Goal: Check status: Check status

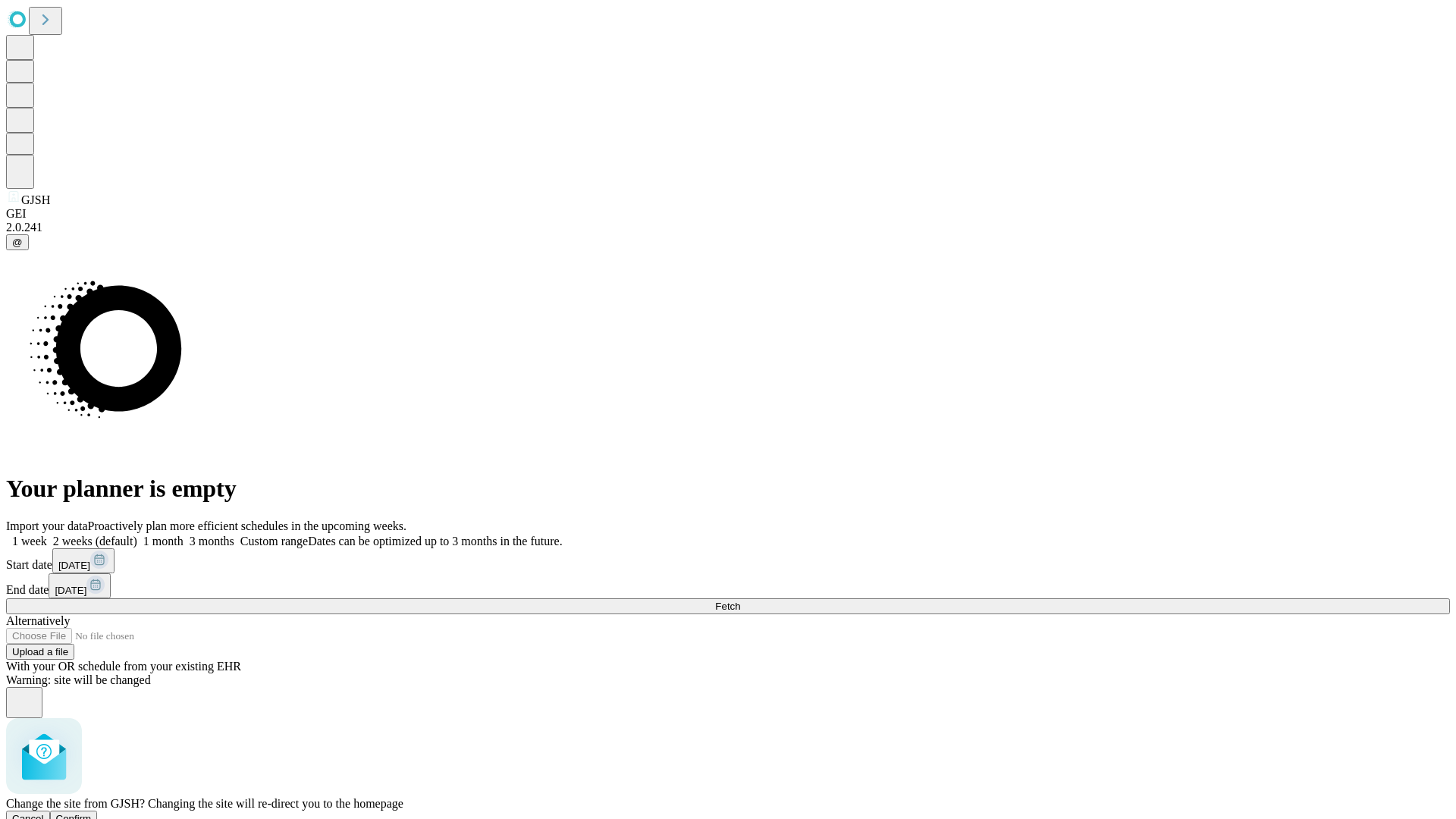
click at [92, 813] on span "Confirm" at bounding box center [74, 818] width 36 height 12
click at [47, 534] on label "1 week" at bounding box center [27, 540] width 41 height 13
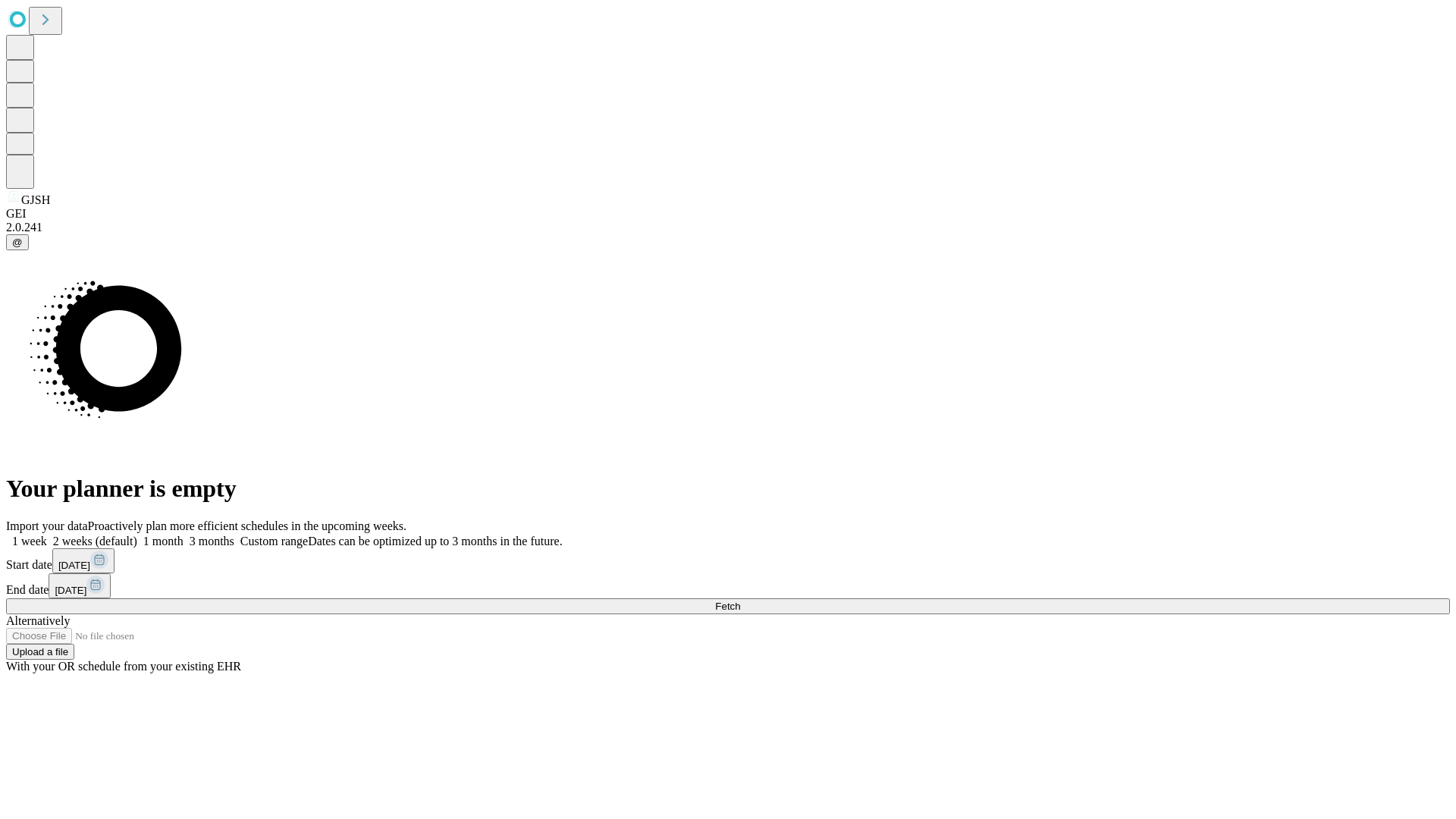
click at [740, 601] on span "Fetch" at bounding box center [728, 606] width 25 height 12
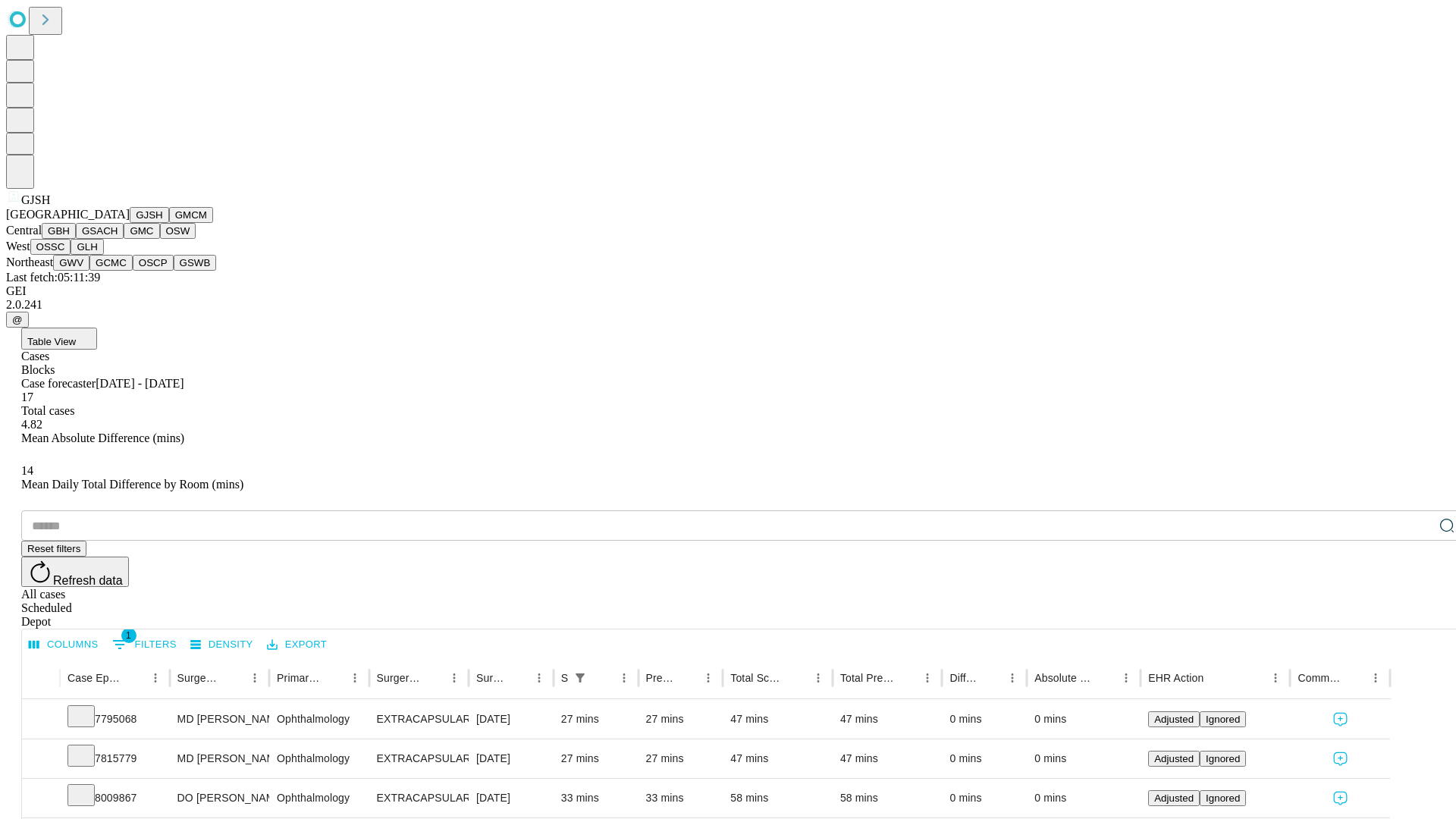
click at [169, 223] on button "GMCM" at bounding box center [191, 215] width 44 height 16
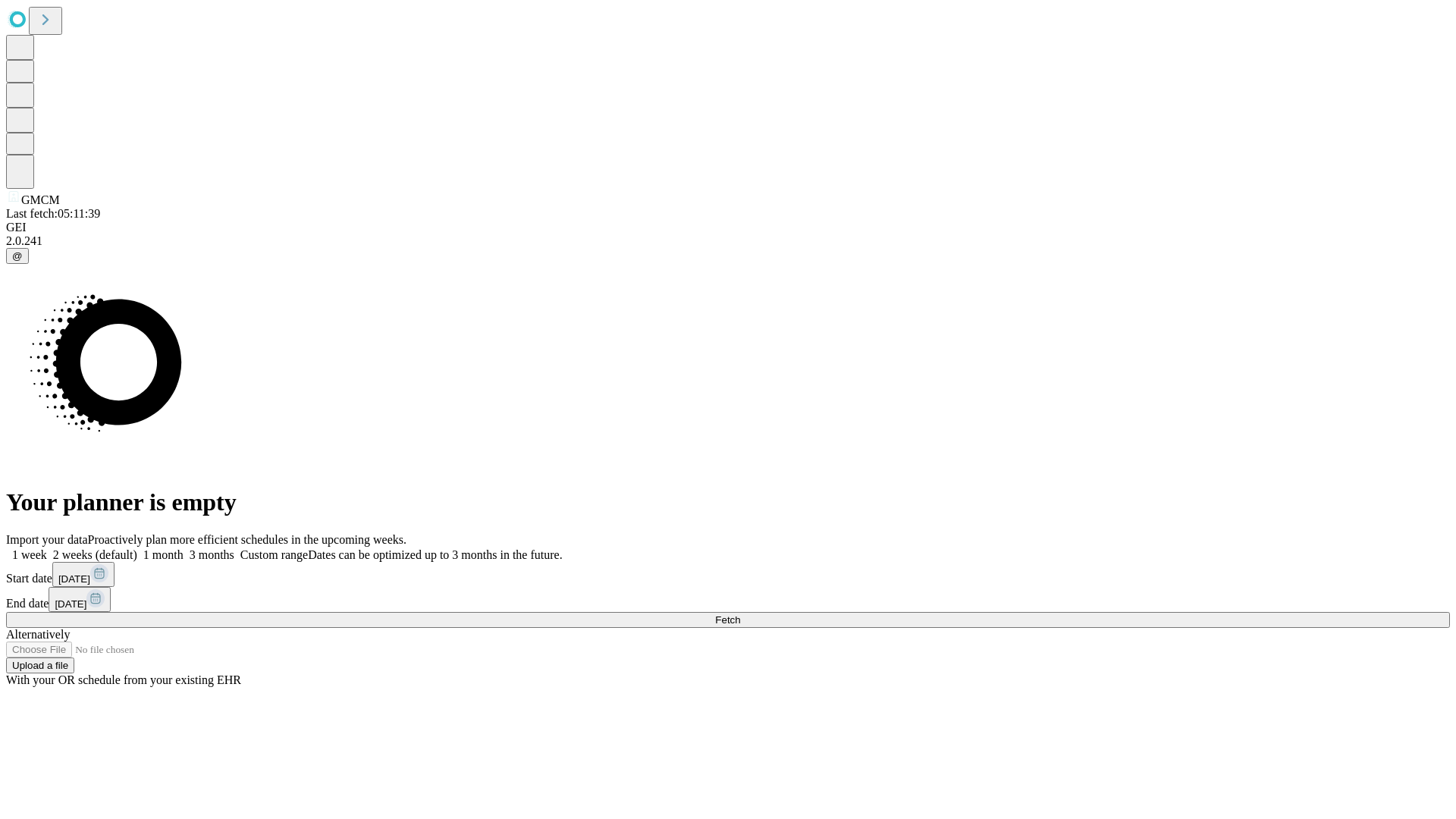
click at [47, 548] on label "1 week" at bounding box center [27, 555] width 41 height 13
click at [740, 614] on span "Fetch" at bounding box center [728, 619] width 25 height 12
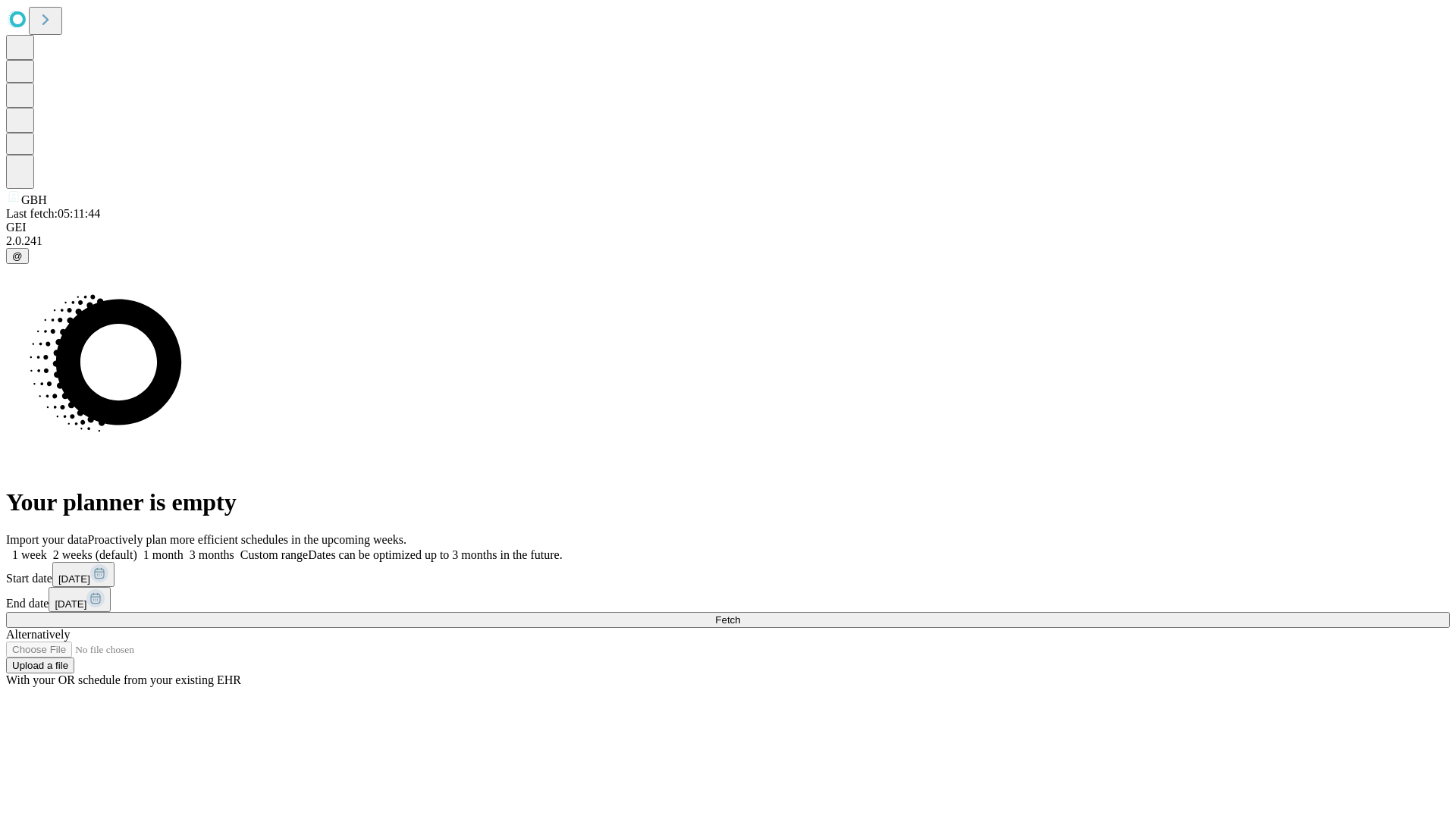
click at [47, 548] on label "1 week" at bounding box center [27, 555] width 41 height 13
click at [740, 614] on span "Fetch" at bounding box center [728, 619] width 25 height 12
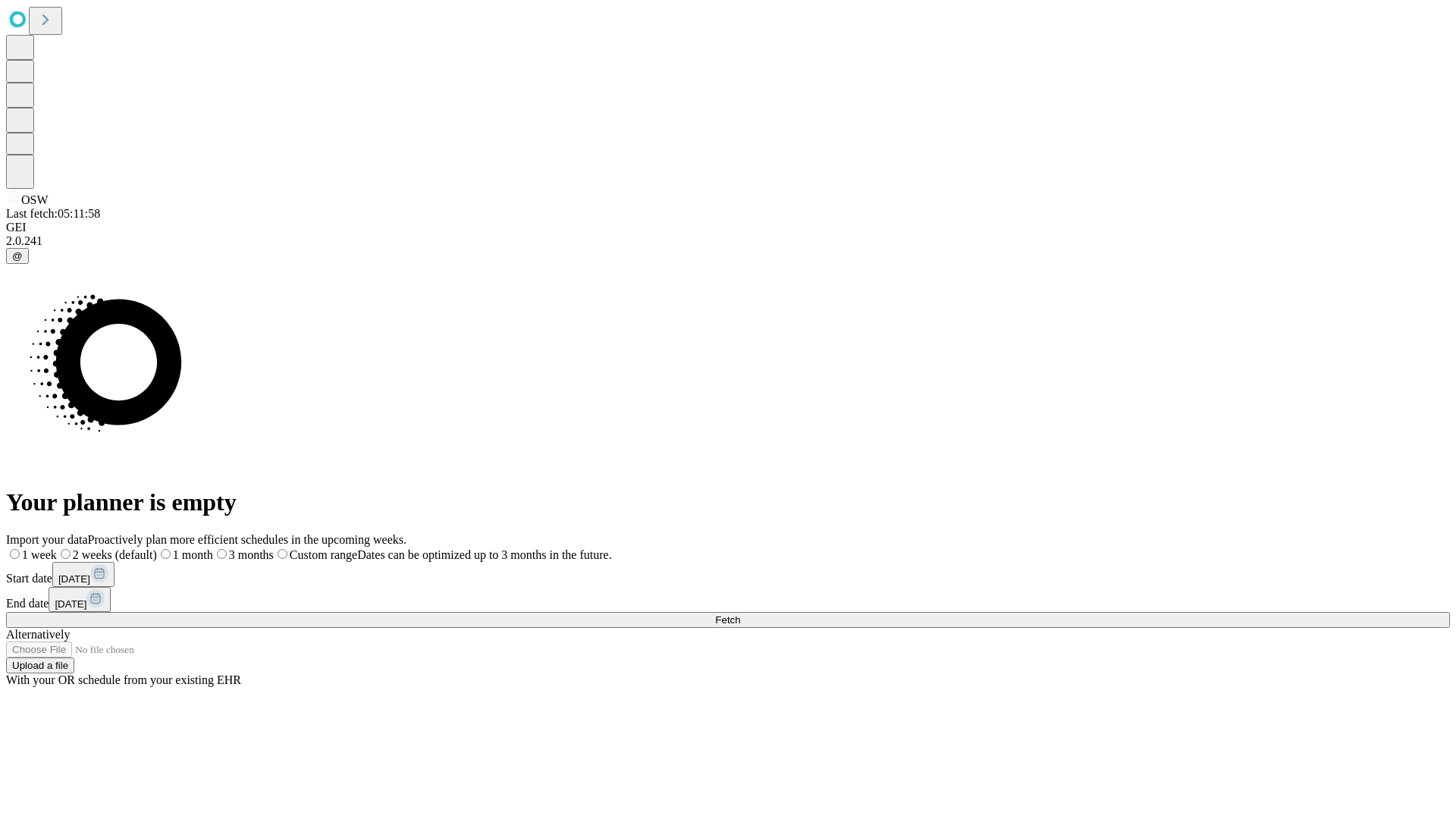
click at [740, 614] on span "Fetch" at bounding box center [728, 619] width 25 height 12
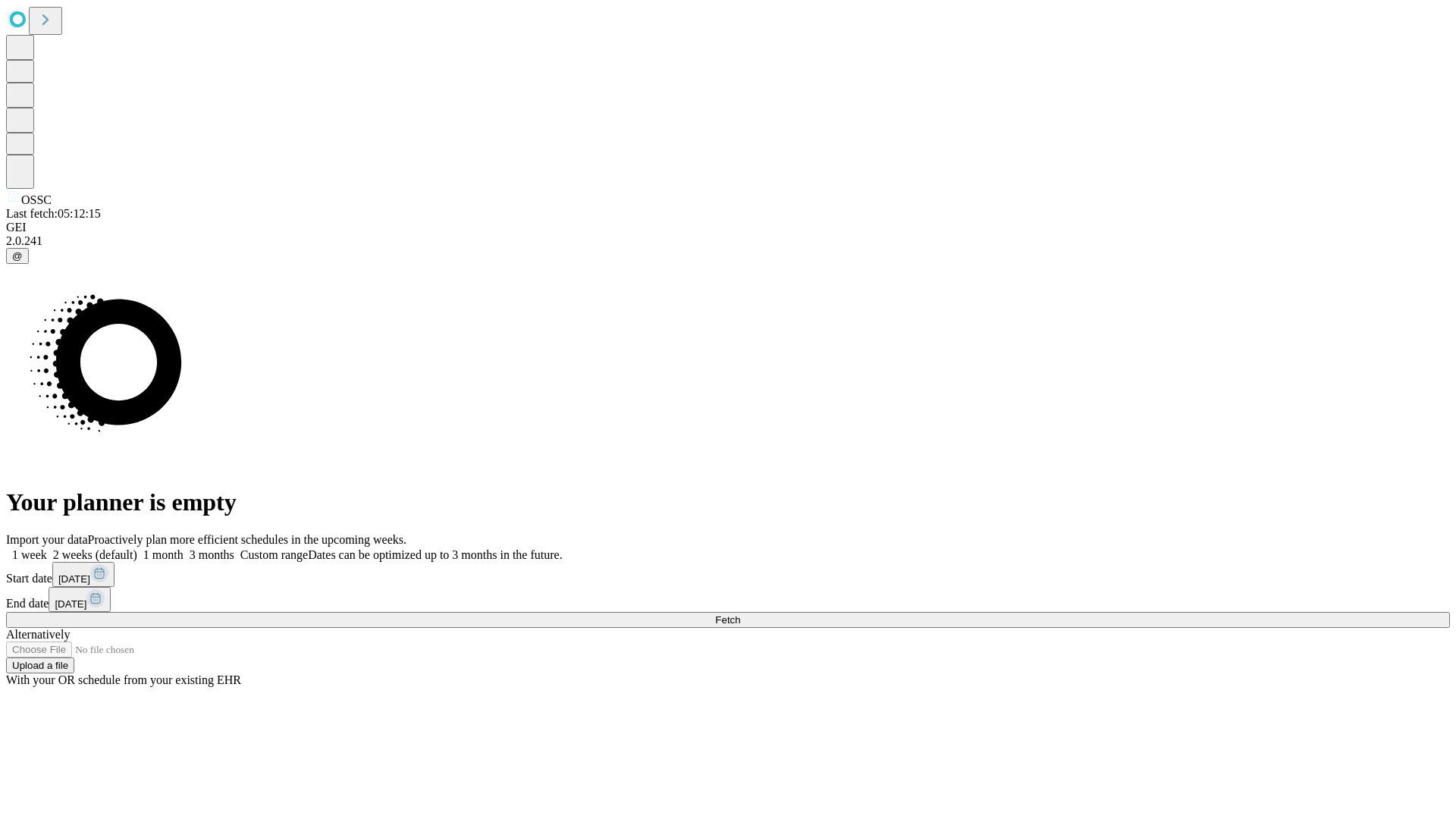
click at [47, 548] on label "1 week" at bounding box center [27, 555] width 41 height 13
click at [740, 614] on span "Fetch" at bounding box center [728, 619] width 25 height 12
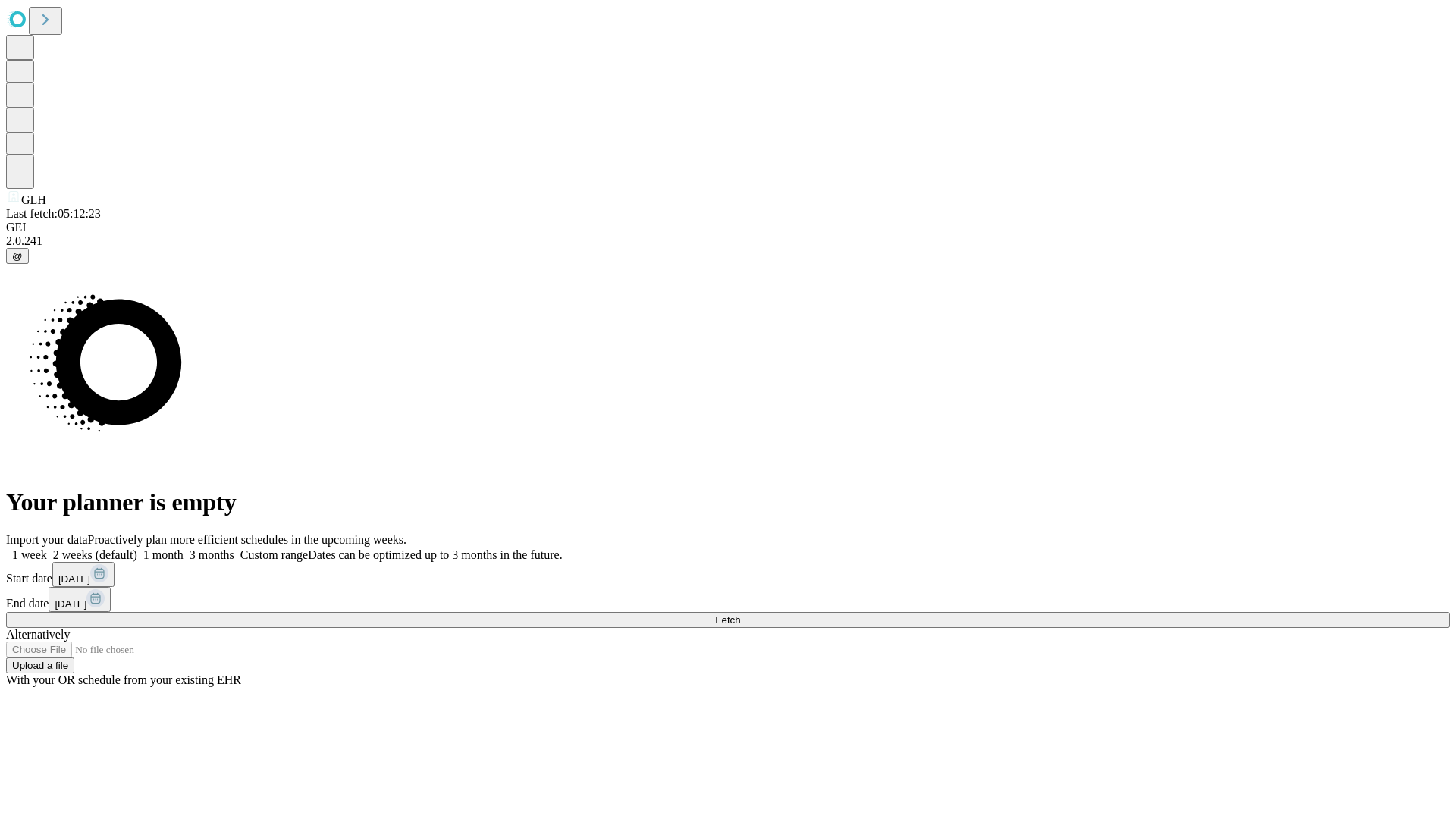
click at [47, 548] on label "1 week" at bounding box center [27, 555] width 41 height 13
click at [740, 614] on span "Fetch" at bounding box center [728, 619] width 25 height 12
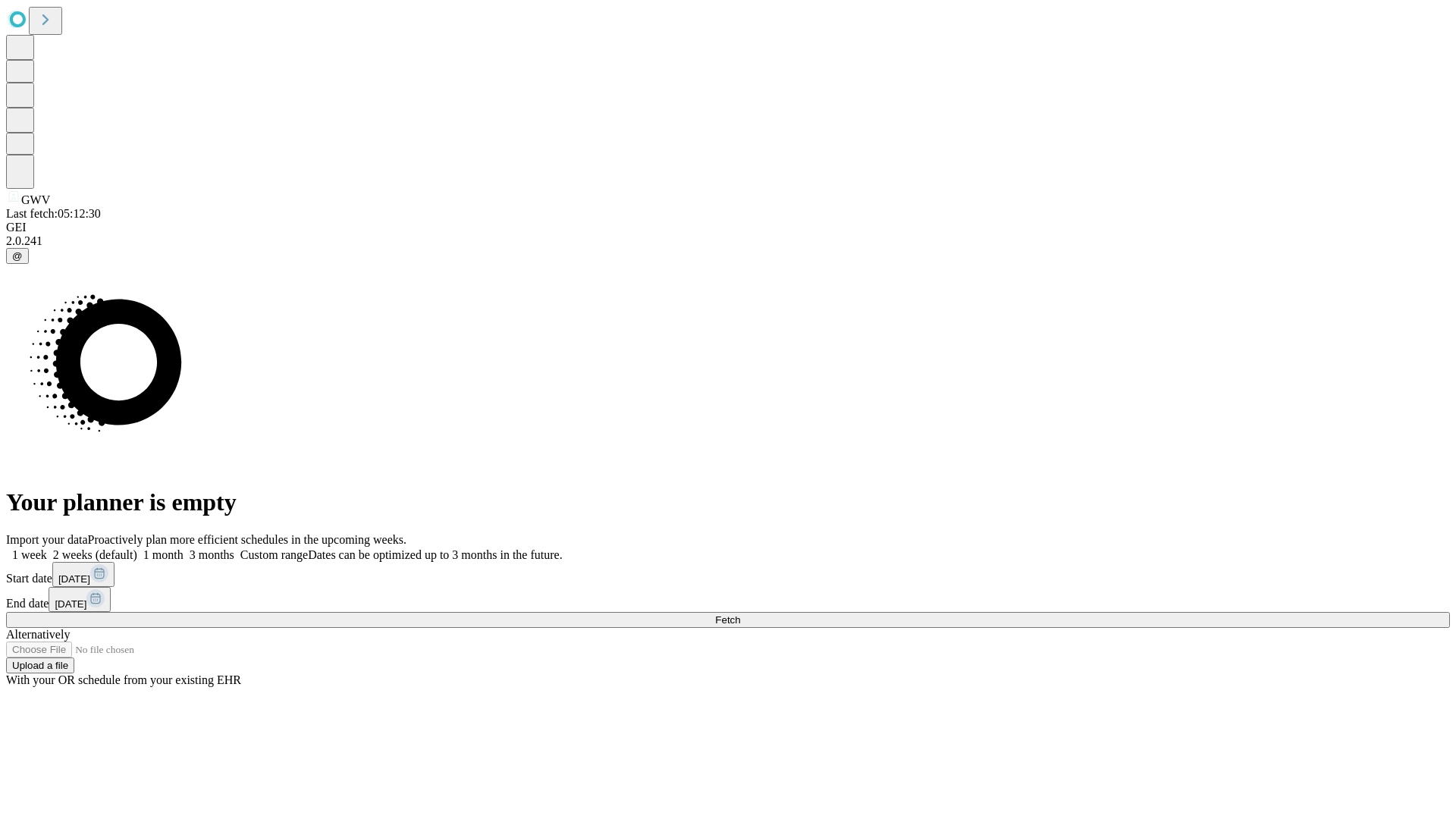
click at [47, 548] on label "1 week" at bounding box center [27, 555] width 41 height 13
click at [740, 614] on span "Fetch" at bounding box center [728, 619] width 25 height 12
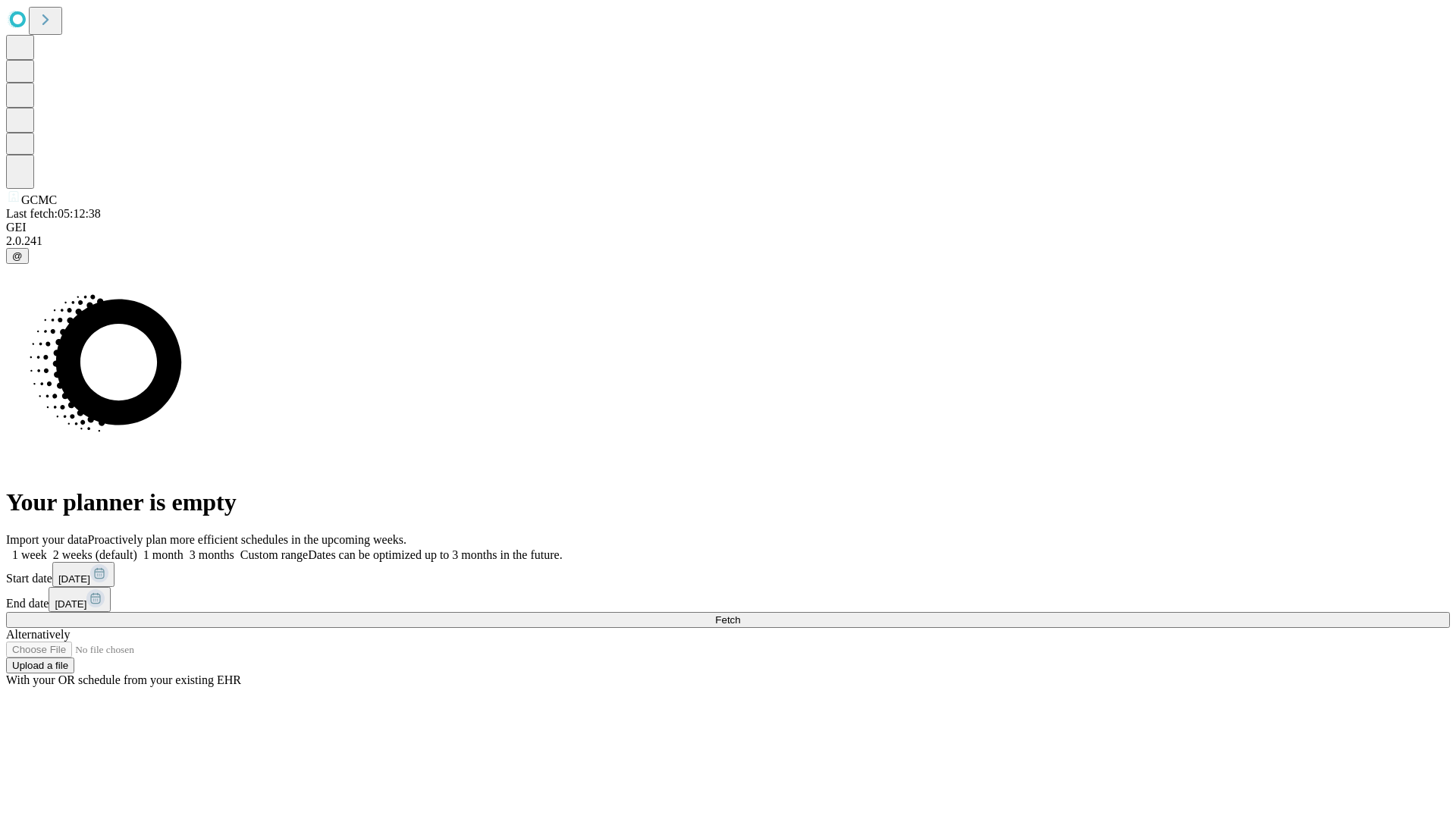
click at [47, 548] on label "1 week" at bounding box center [27, 555] width 41 height 13
click at [740, 614] on span "Fetch" at bounding box center [728, 619] width 25 height 12
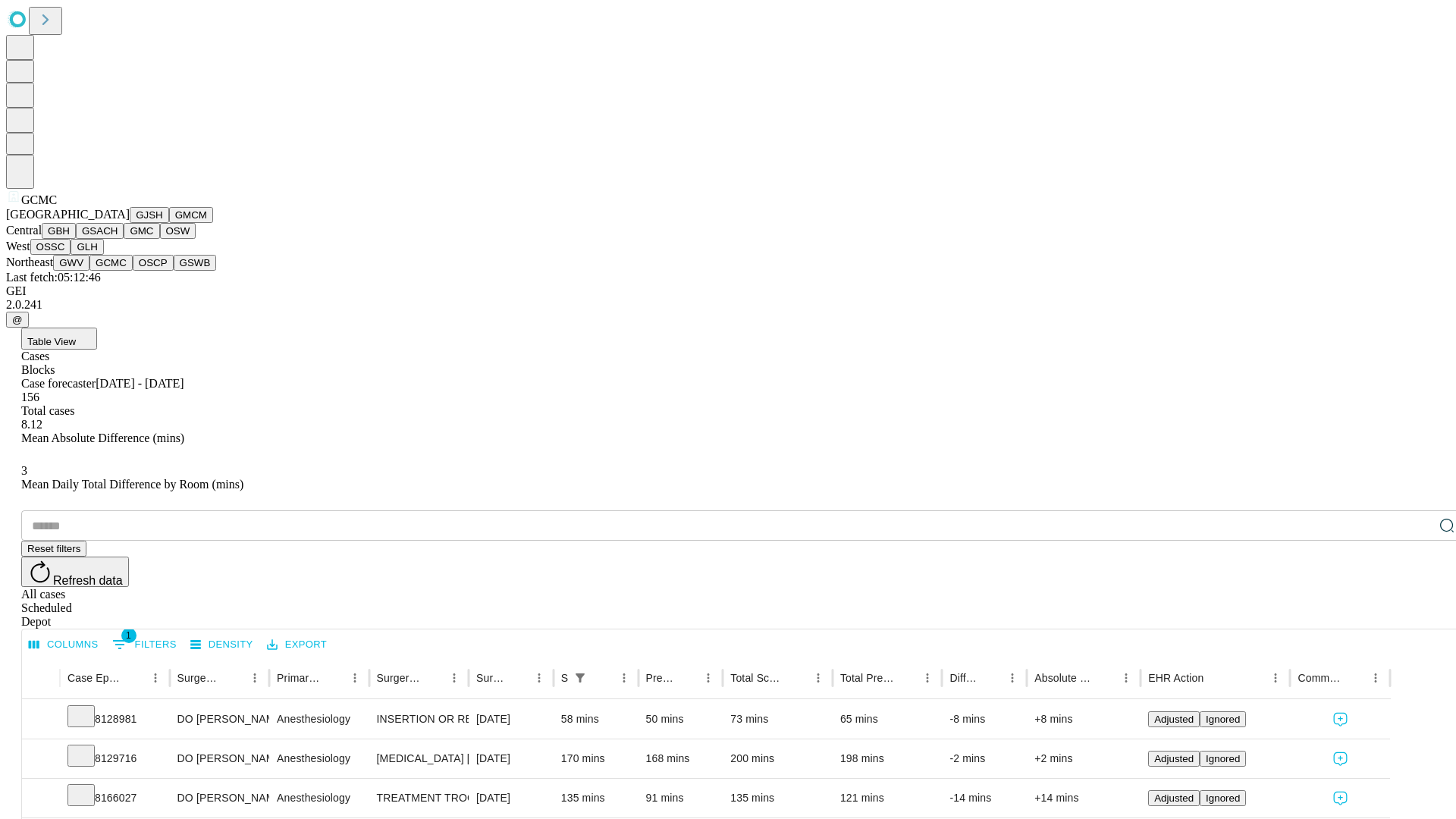
click at [133, 271] on button "OSCP" at bounding box center [154, 263] width 41 height 16
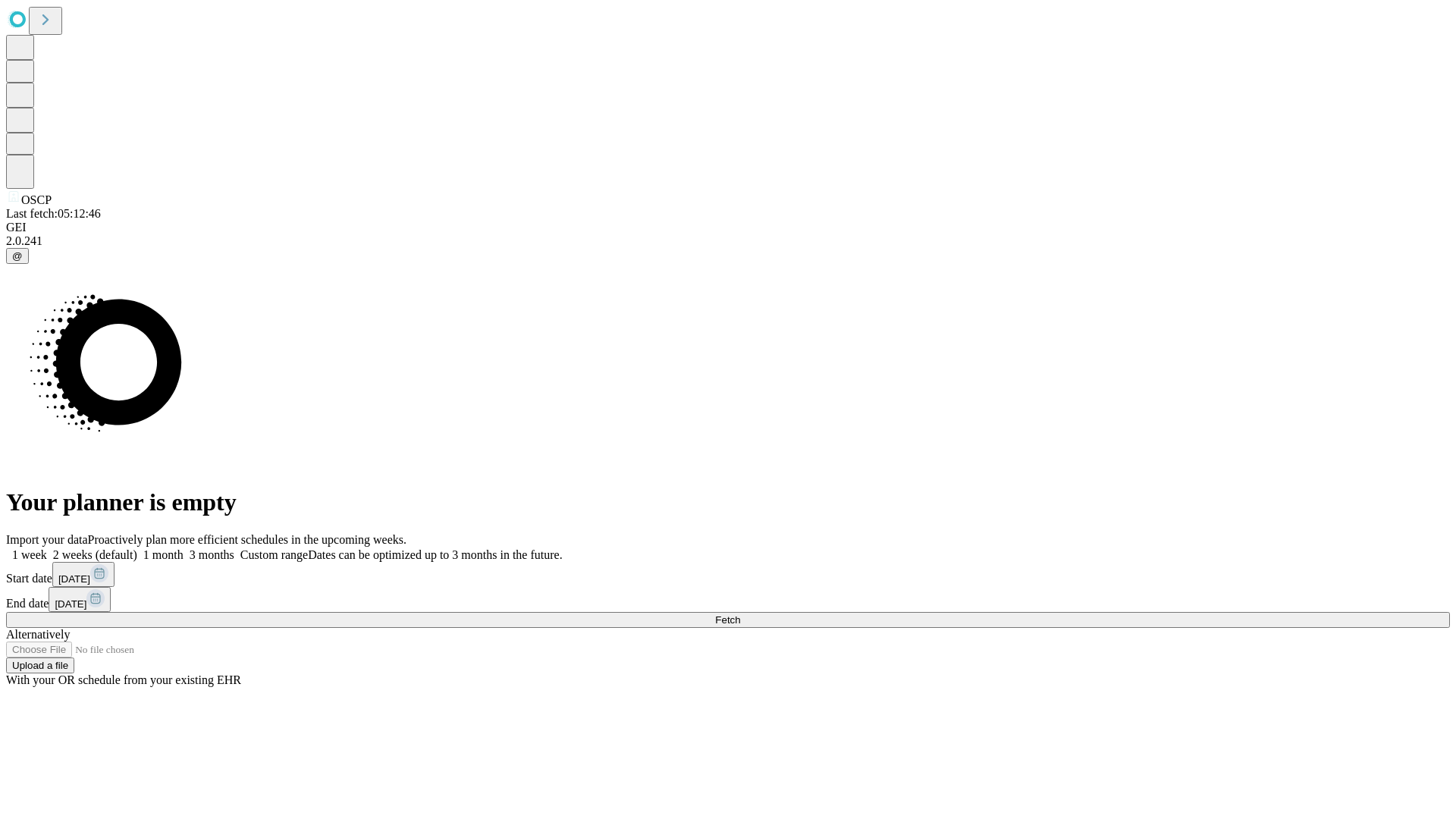
click at [740, 614] on span "Fetch" at bounding box center [728, 619] width 25 height 12
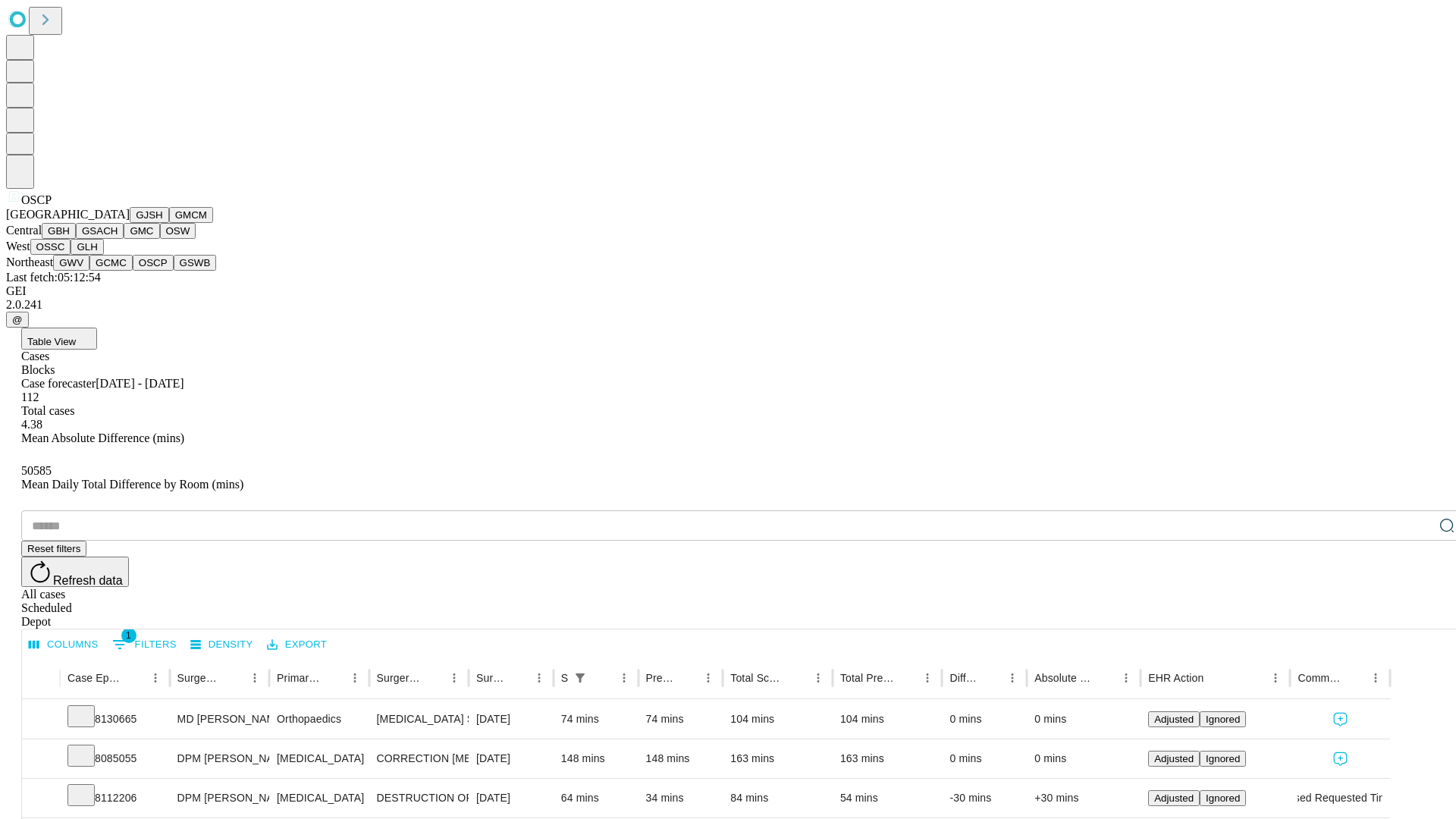
click at [174, 271] on button "GSWB" at bounding box center [195, 263] width 43 height 16
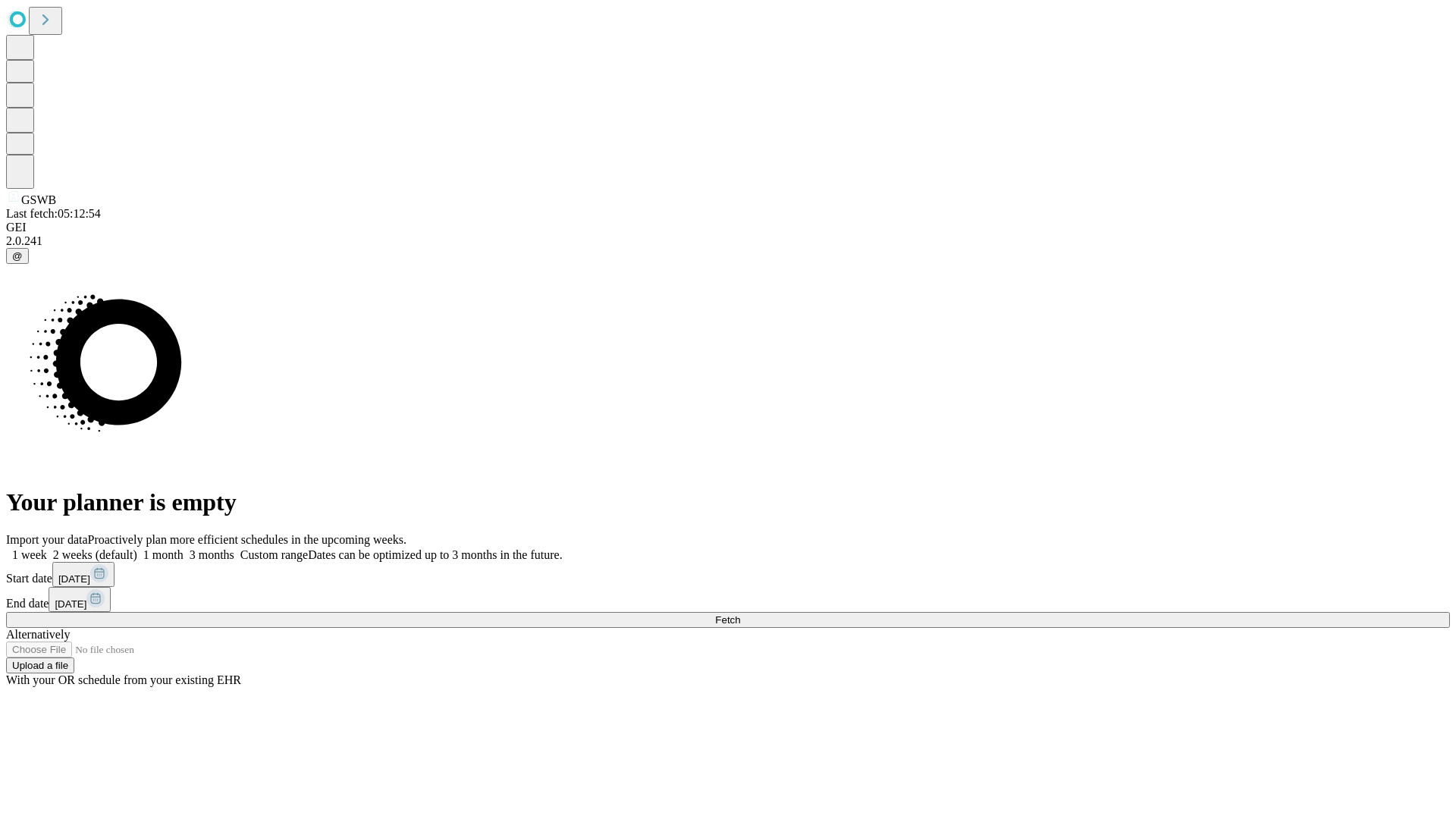
click at [47, 548] on label "1 week" at bounding box center [27, 555] width 41 height 13
click at [740, 614] on span "Fetch" at bounding box center [728, 619] width 25 height 12
